Goal: Transaction & Acquisition: Subscribe to service/newsletter

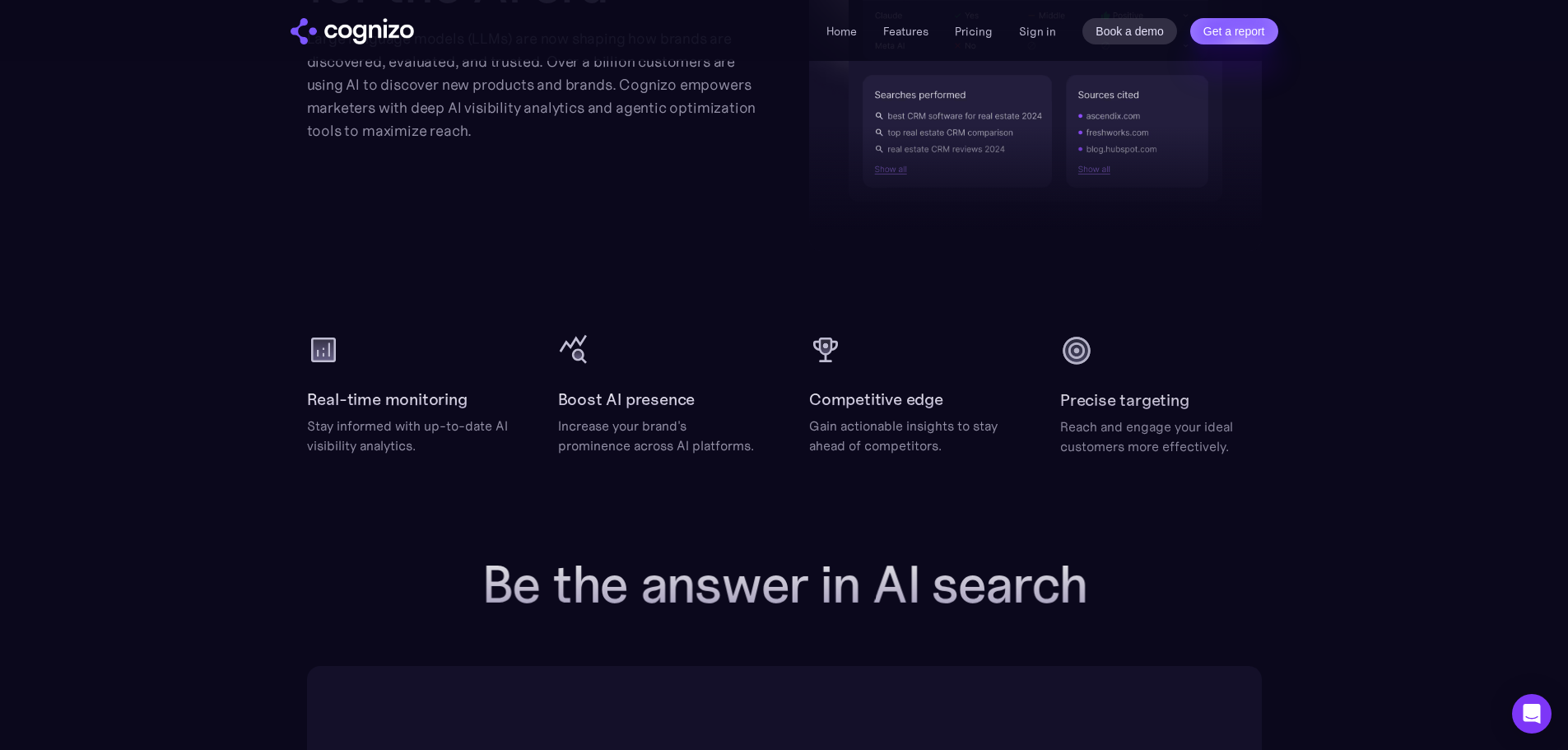
scroll to position [2017, 0]
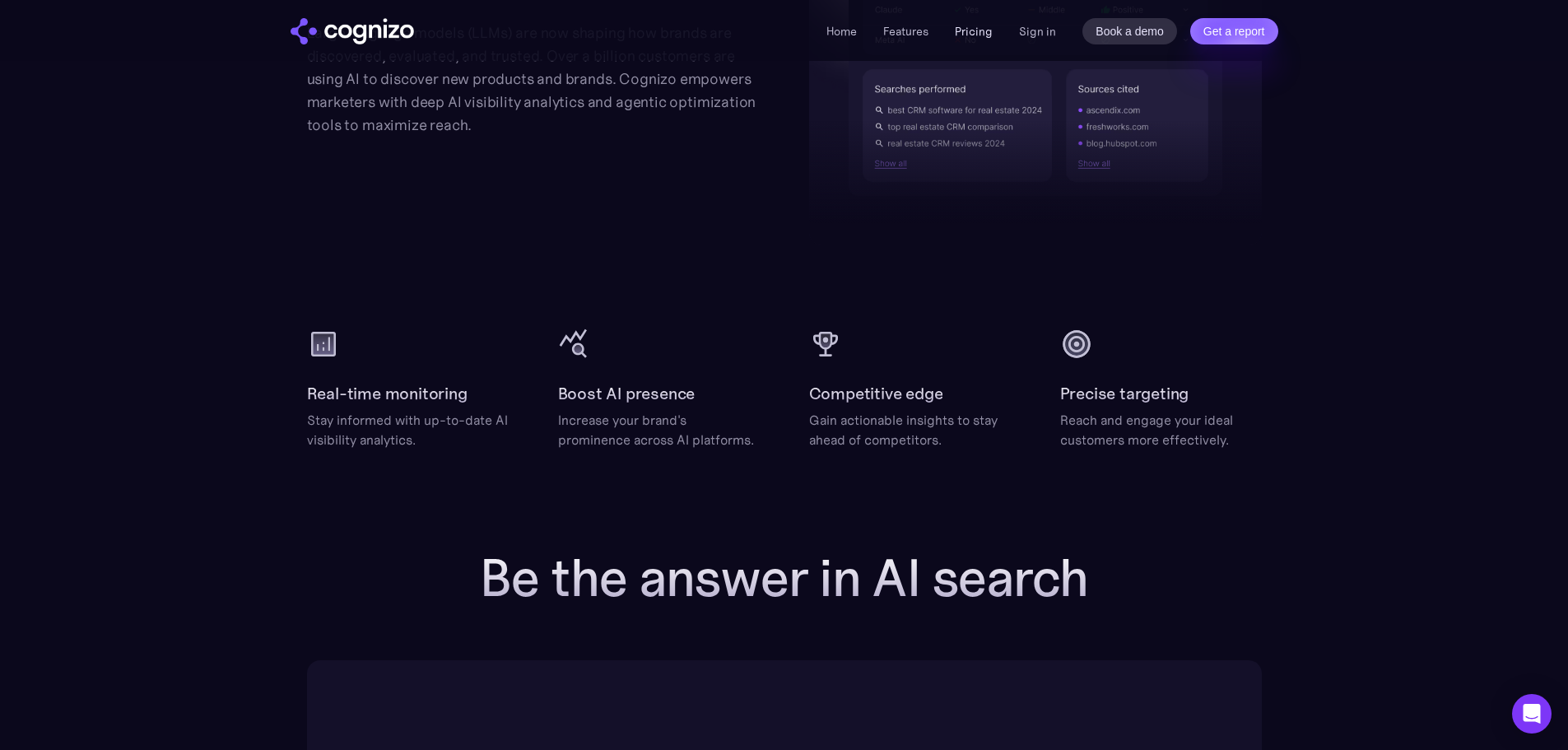
click at [973, 36] on link "Pricing" at bounding box center [973, 31] width 37 height 15
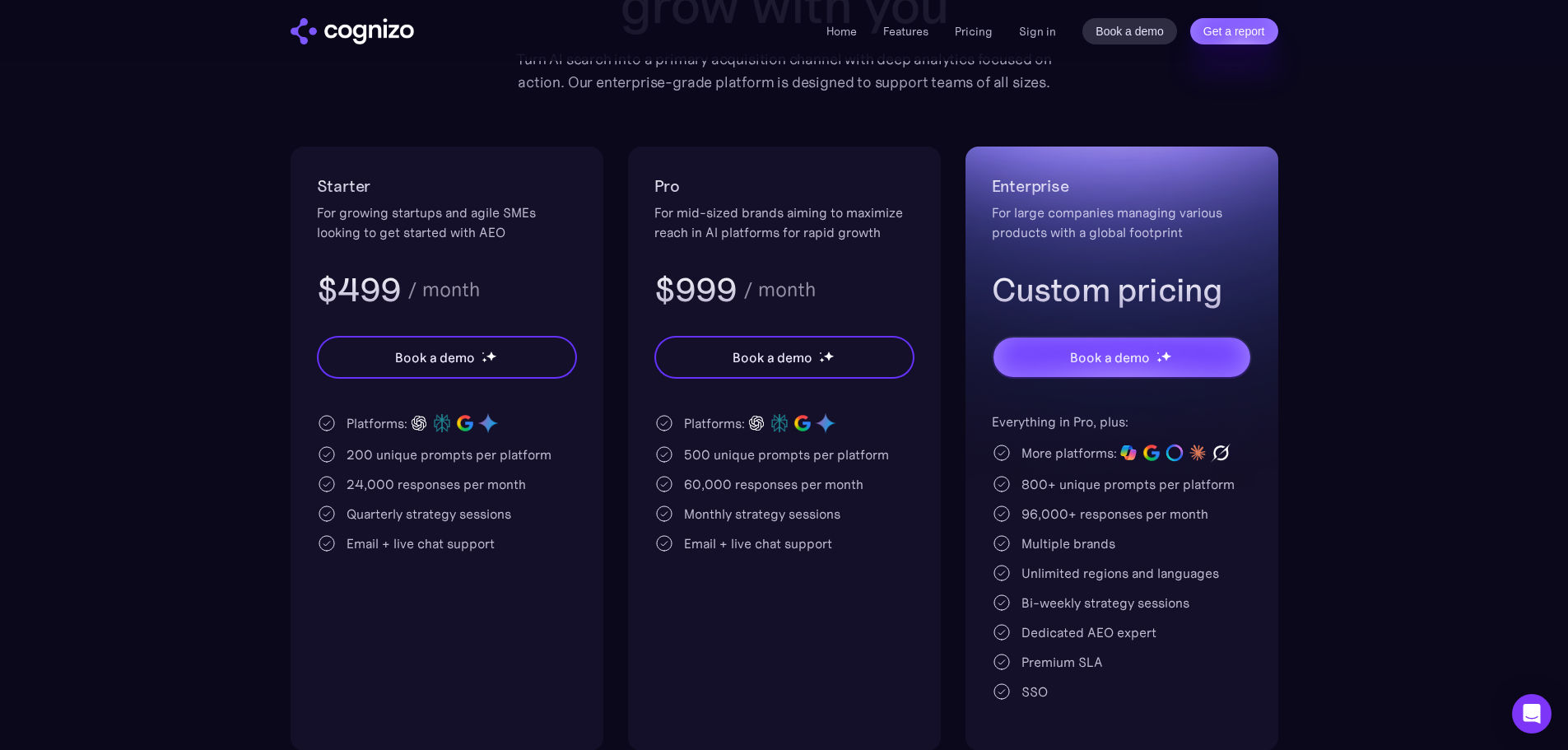
scroll to position [252, 0]
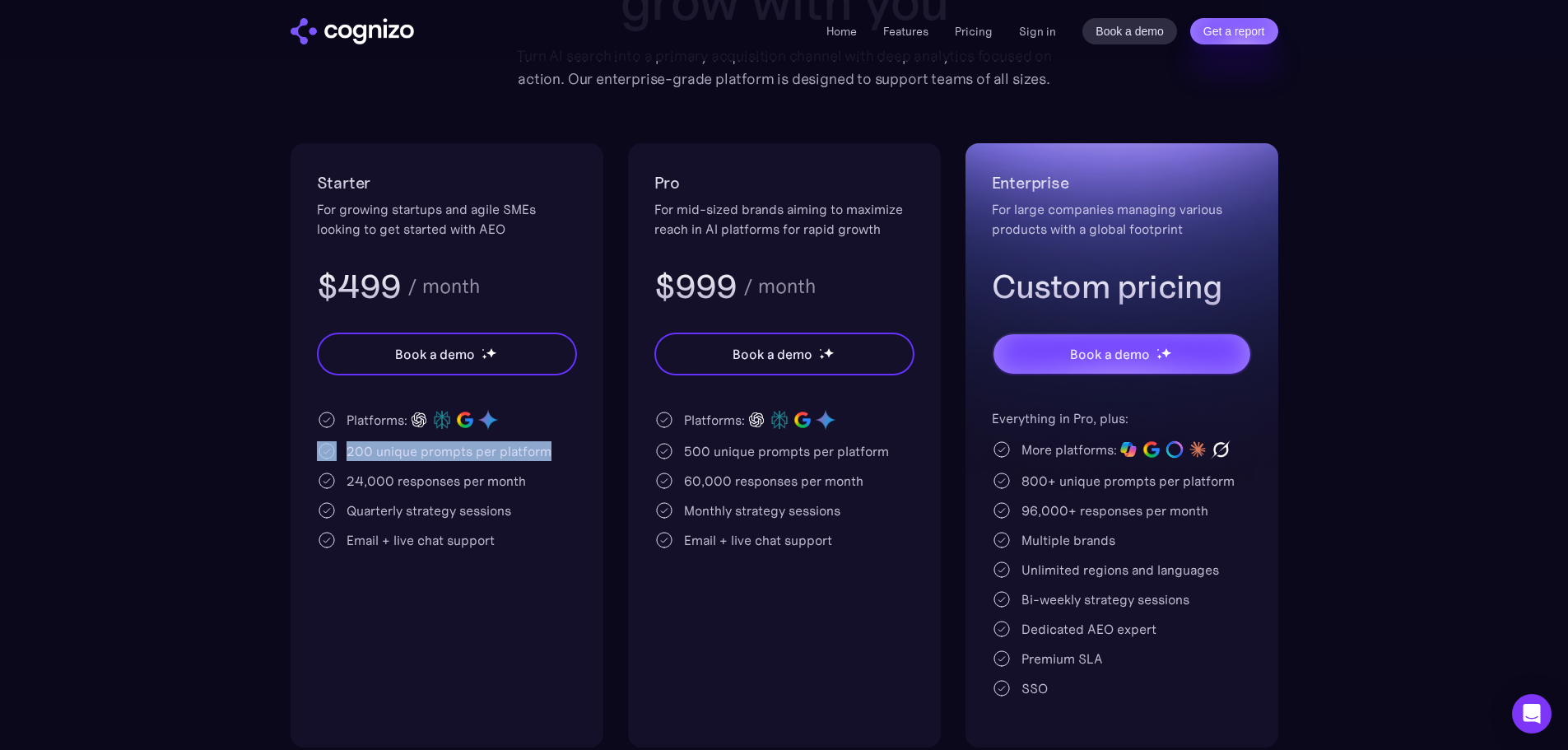
drag, startPoint x: 546, startPoint y: 458, endPoint x: 336, endPoint y: 460, distance: 210.0
click at [336, 460] on div "200 unique prompts per platform" at bounding box center [447, 451] width 260 height 20
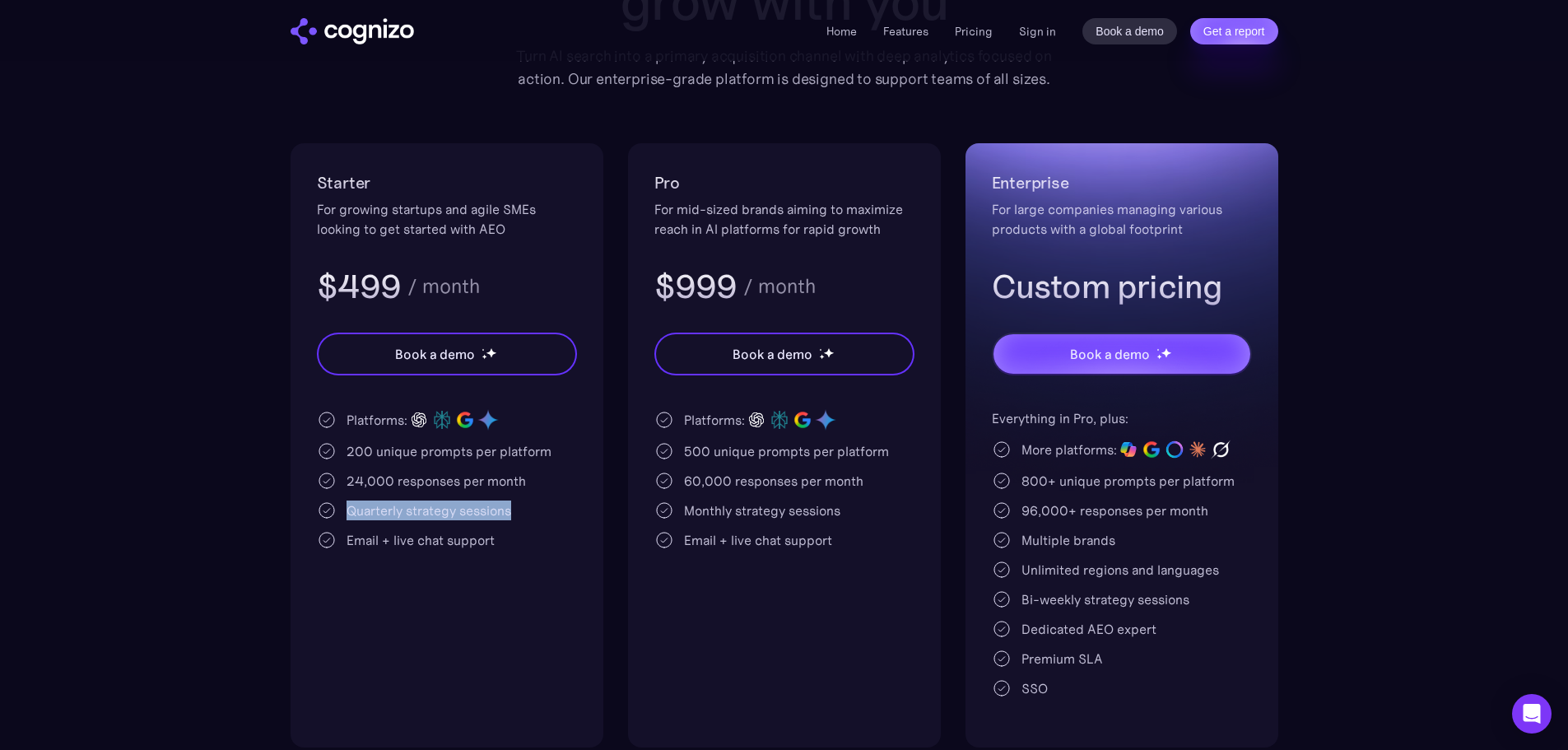
drag, startPoint x: 520, startPoint y: 506, endPoint x: 348, endPoint y: 518, distance: 172.4
click at [348, 518] on div "Quarterly strategy sessions" at bounding box center [447, 510] width 260 height 20
click at [499, 539] on div "Email + live chat support" at bounding box center [447, 540] width 260 height 20
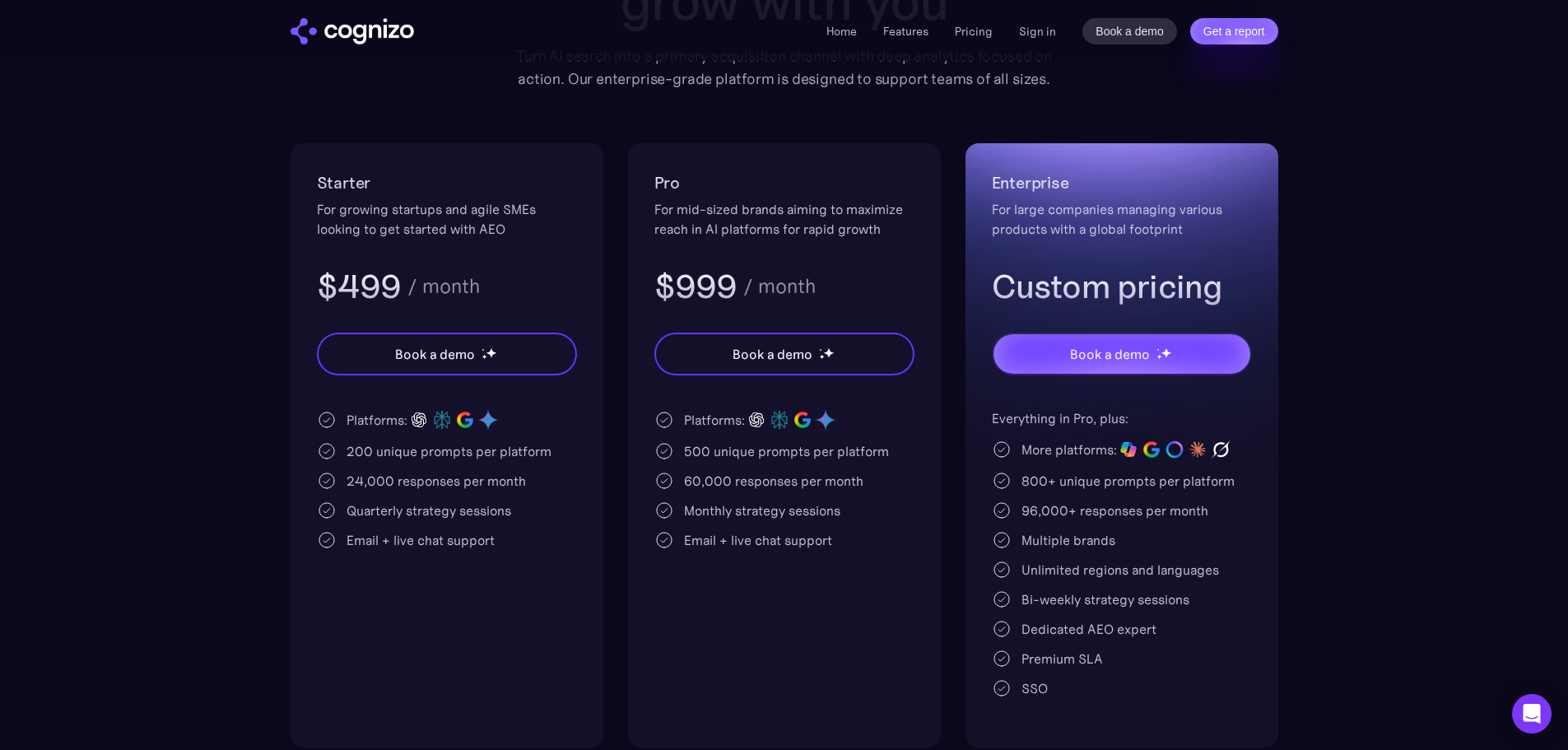
click at [938, 462] on div "Pro For mid-sized brands aiming to maximize reach in AI platforms for rapid gro…" at bounding box center [784, 445] width 313 height 604
click at [947, 437] on div "Starter For growing startups and agile SMEs looking to get started with AEO $49…" at bounding box center [784, 445] width 988 height 604
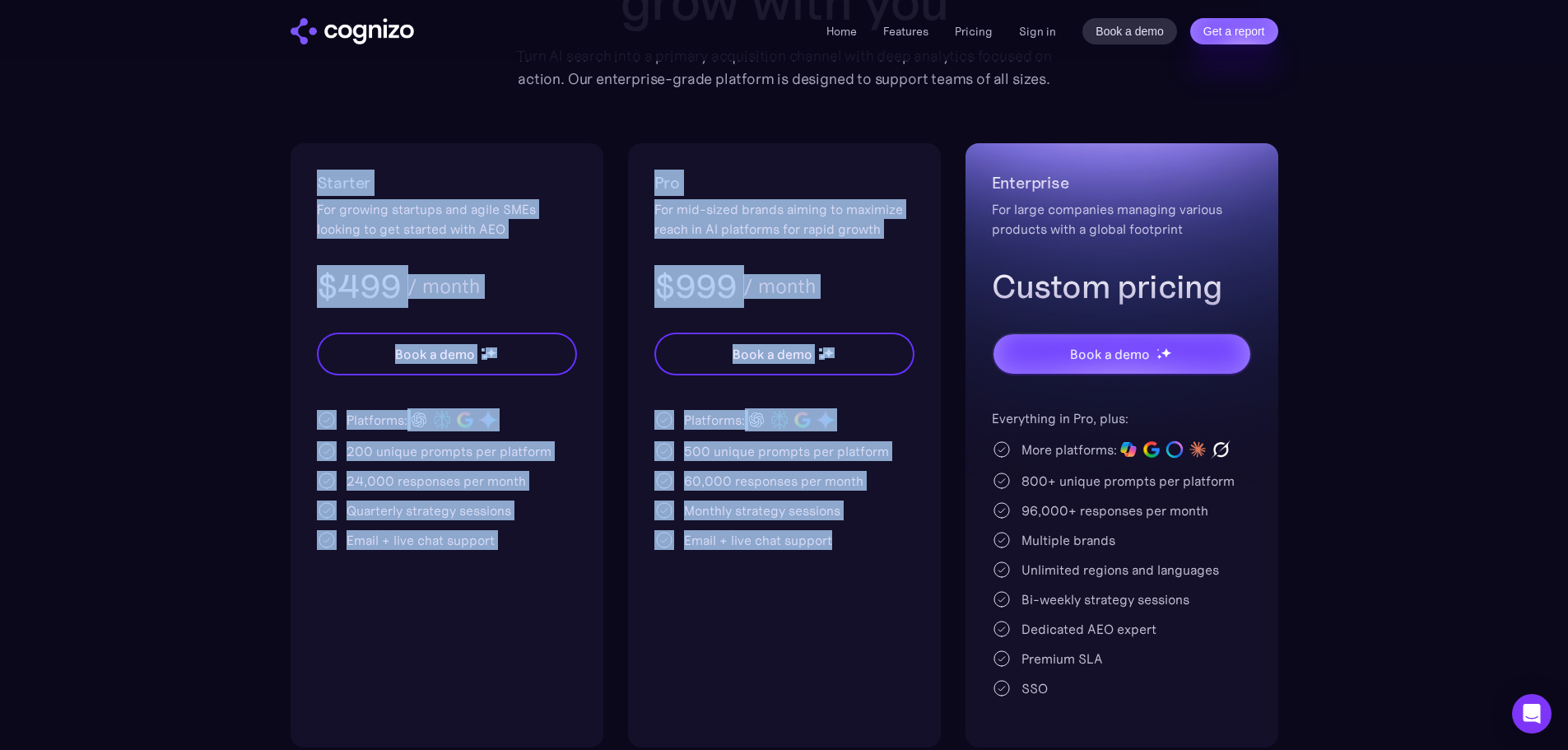
drag, startPoint x: 213, startPoint y: 143, endPoint x: 923, endPoint y: 576, distance: 831.6
click at [923, 576] on section "Pricing Scalable plans that grow with you Turn AI search into a primary acquisi…" at bounding box center [784, 310] width 1568 height 873
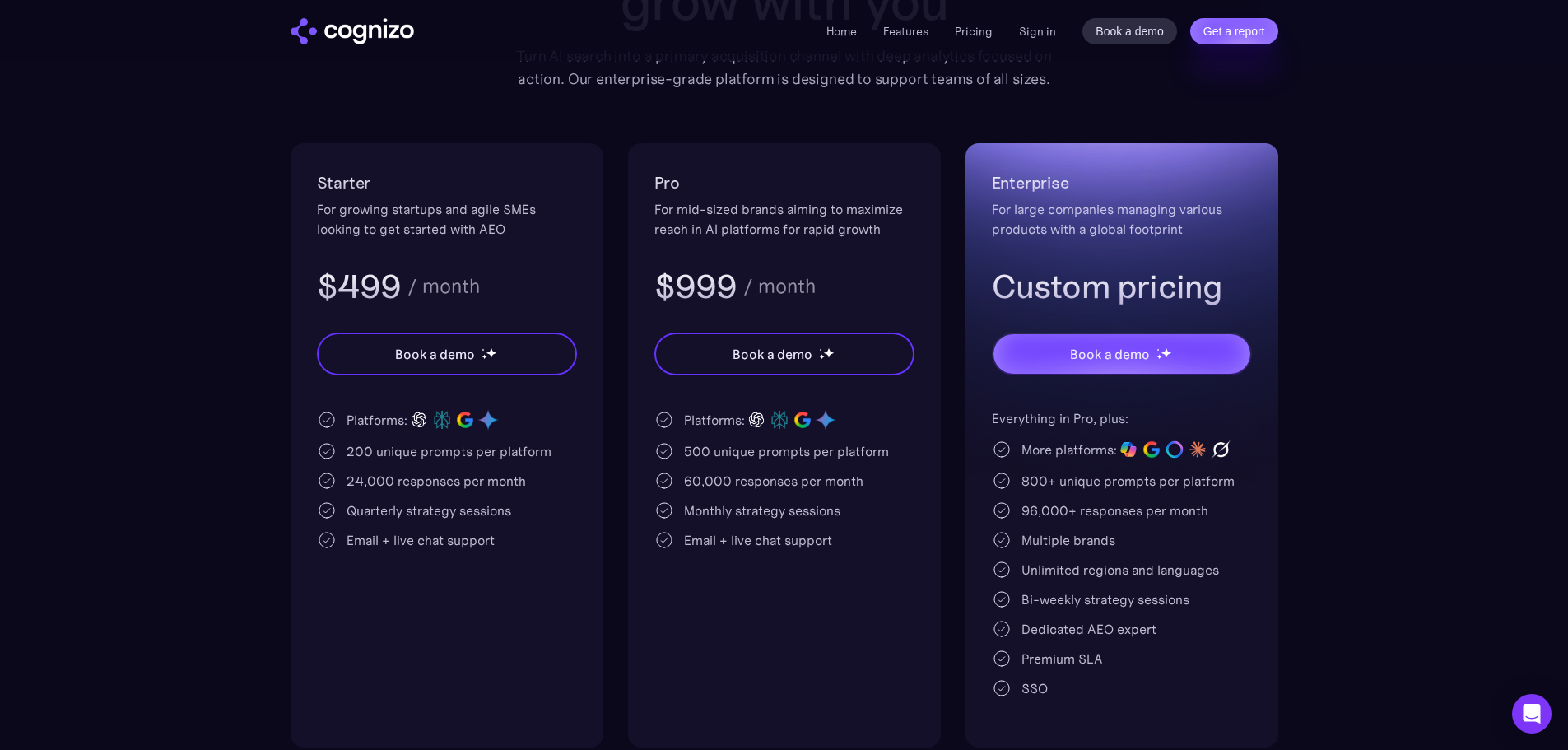
click at [1335, 583] on section "Pricing Scalable plans that grow with you Turn AI search into a primary acquisi…" at bounding box center [784, 310] width 1568 height 873
click at [1362, 588] on section "Pricing Scalable plans that grow with you Turn AI search into a primary acquisi…" at bounding box center [784, 310] width 1568 height 873
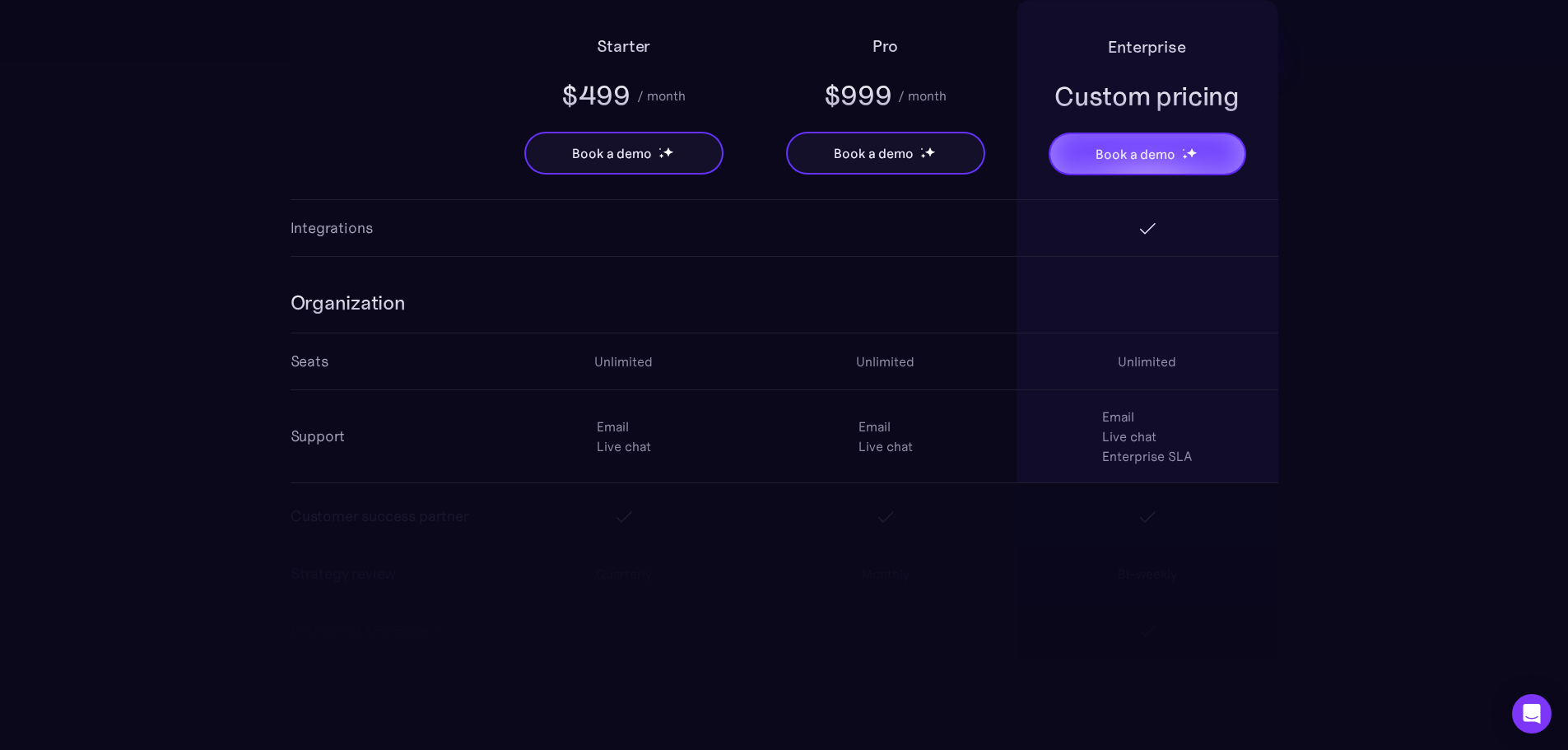
scroll to position [2931, 0]
